Goal: Browse casually

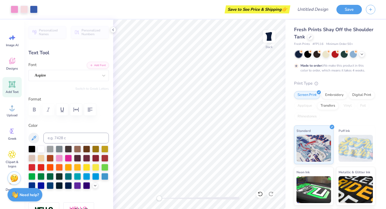
scroll to position [234, 0]
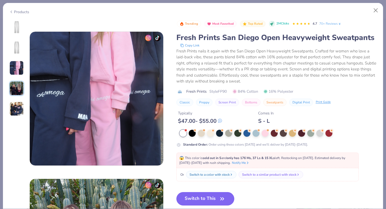
scroll to position [285, 0]
